Goal: Transaction & Acquisition: Download file/media

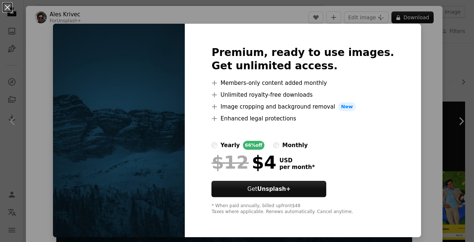
scroll to position [3645, 0]
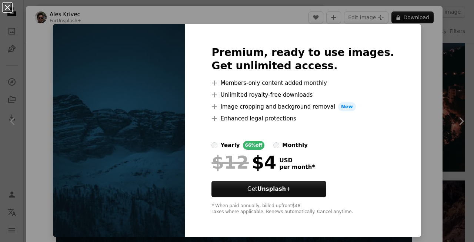
click at [9, 6] on button "An X shape" at bounding box center [7, 7] width 9 height 9
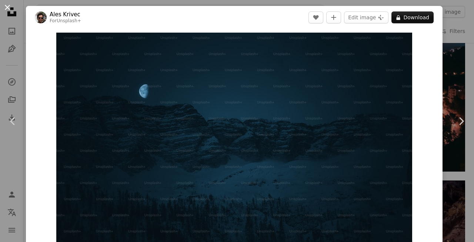
click at [10, 6] on button "An X shape" at bounding box center [7, 7] width 9 height 9
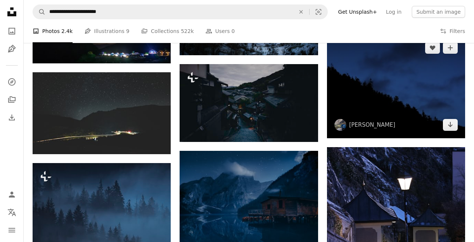
scroll to position [4314, 0]
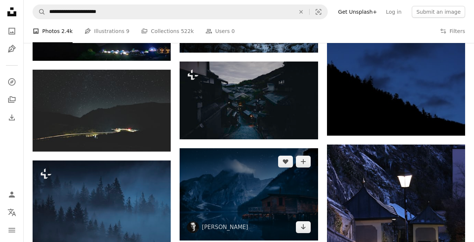
click at [270, 220] on img at bounding box center [249, 194] width 138 height 92
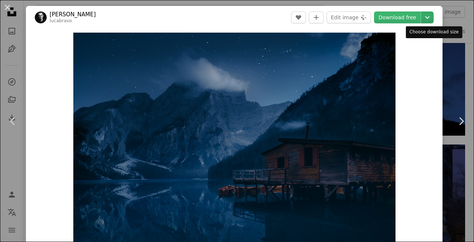
click at [434, 14] on icon "Chevron down" at bounding box center [428, 17] width 12 height 9
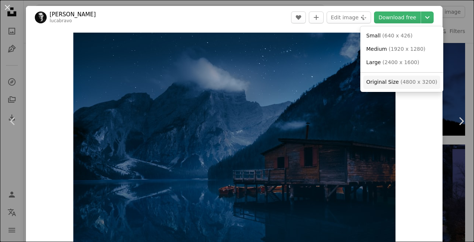
click at [404, 83] on span "( 4800 x 3200 )" at bounding box center [419, 82] width 37 height 6
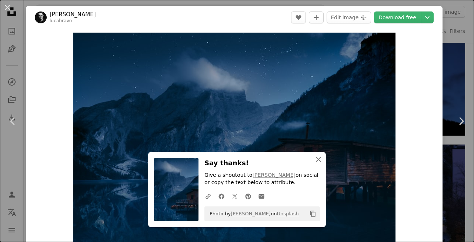
click at [317, 163] on icon "An X shape" at bounding box center [318, 159] width 9 height 9
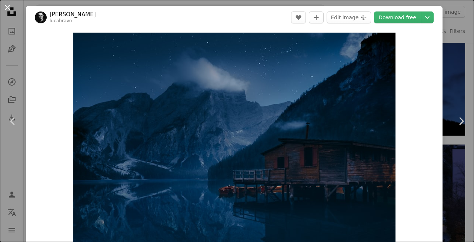
click at [8, 11] on button "An X shape" at bounding box center [7, 7] width 9 height 9
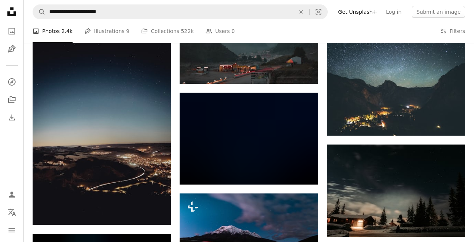
scroll to position [7628, 0]
